Goal: Transaction & Acquisition: Book appointment/travel/reservation

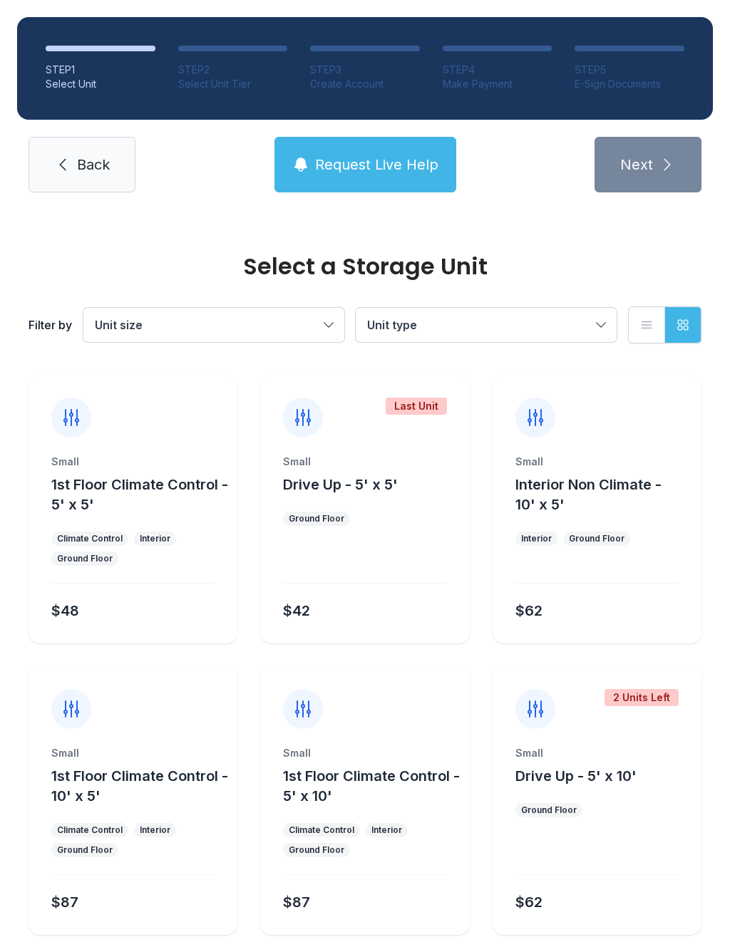
click at [68, 171] on icon at bounding box center [62, 164] width 17 height 17
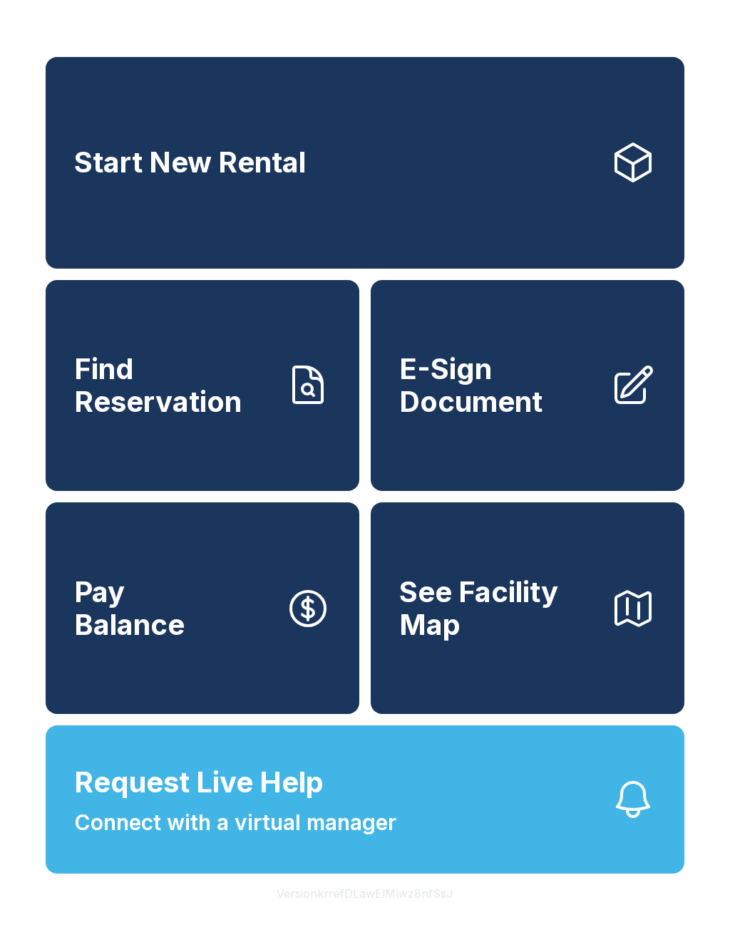
click at [102, 138] on link "Start New Rental" at bounding box center [365, 163] width 639 height 212
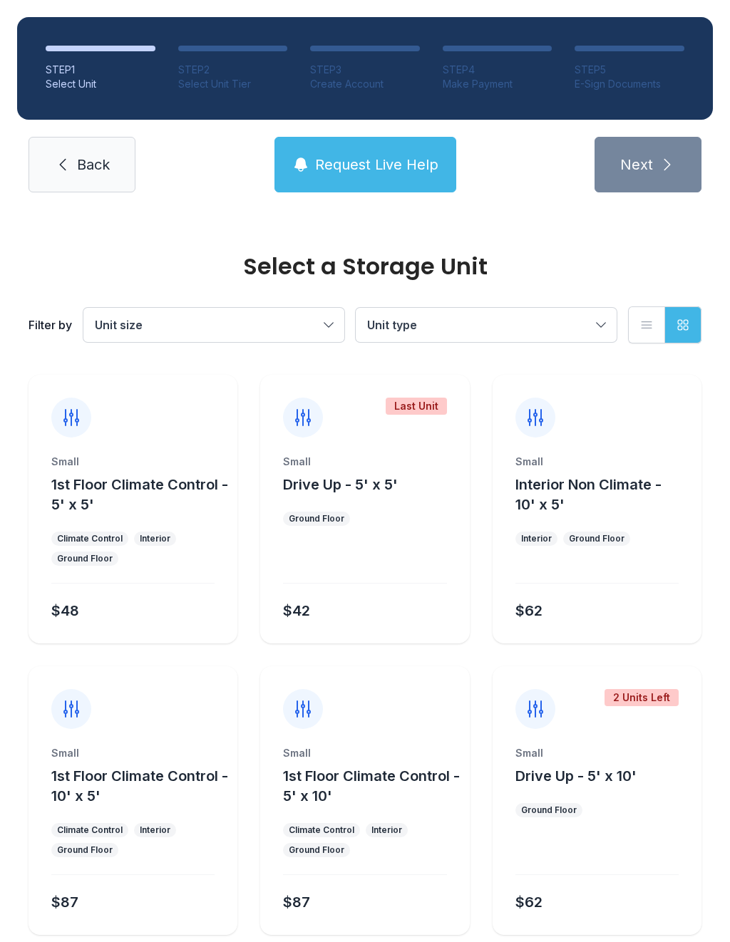
click at [193, 341] on button "Unit size" at bounding box center [213, 325] width 261 height 34
click at [398, 329] on span "Unit type" at bounding box center [392, 325] width 50 height 14
click at [52, 158] on link "Back" at bounding box center [82, 165] width 107 height 56
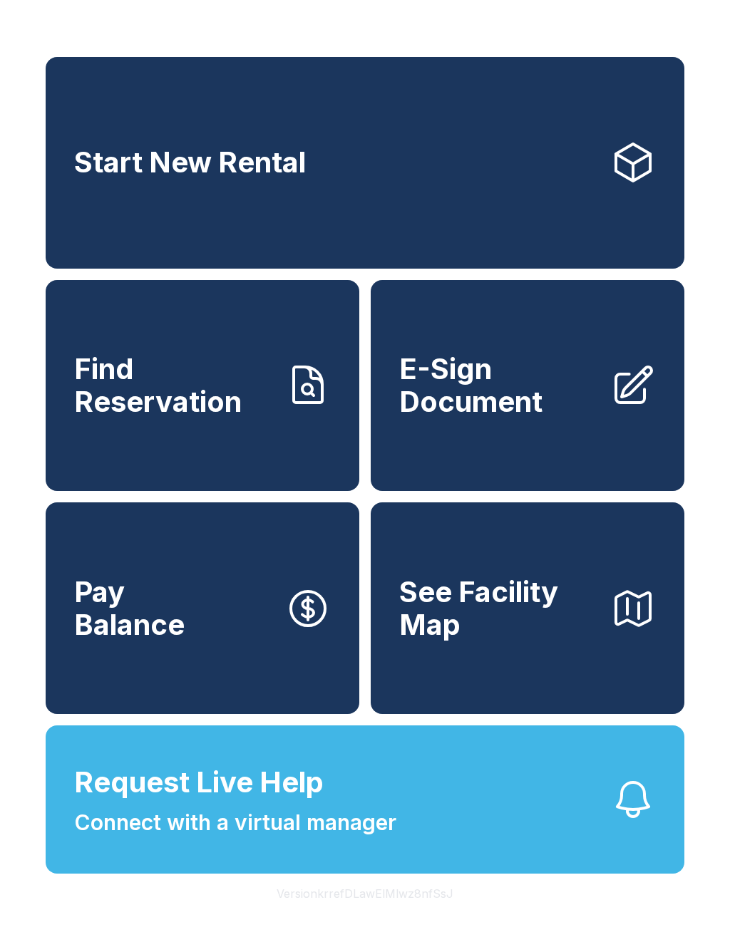
click at [436, 641] on span "See Facility Map" at bounding box center [499, 608] width 200 height 65
click at [492, 178] on link "Start New Rental" at bounding box center [365, 163] width 639 height 212
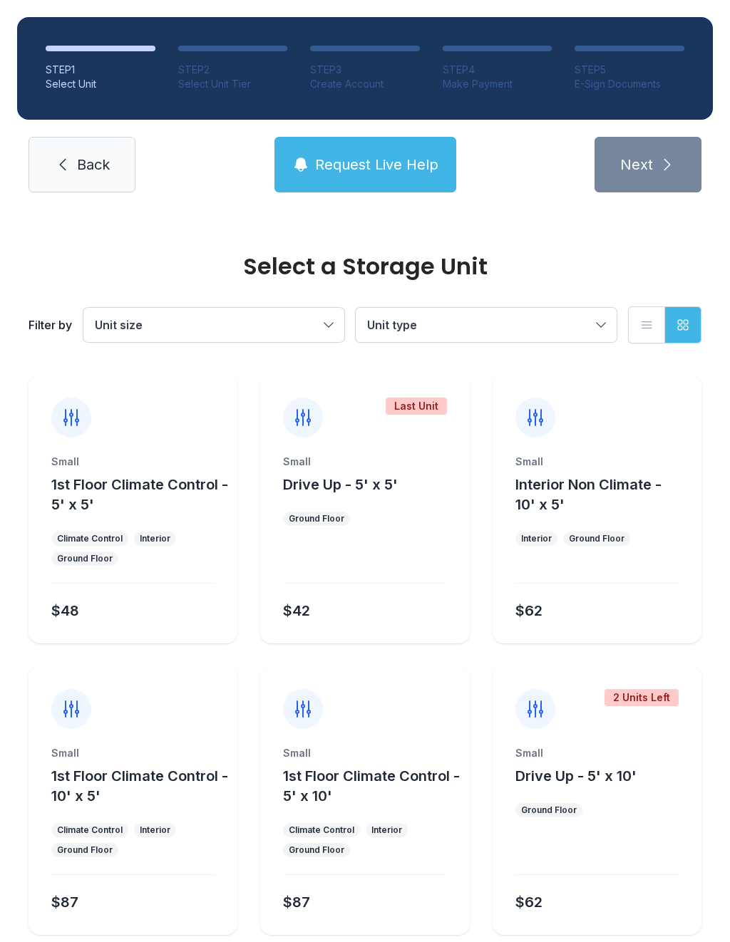
click at [354, 168] on span "Request Live Help" at bounding box center [376, 165] width 123 height 20
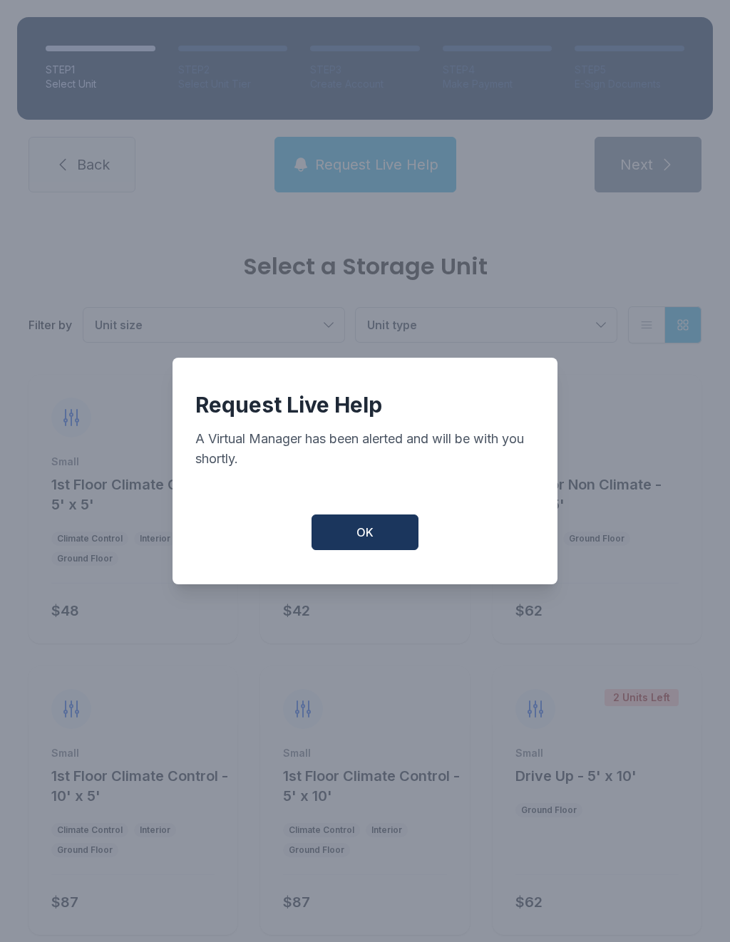
click at [386, 535] on button "OK" at bounding box center [364, 533] width 107 height 36
